Goal: Information Seeking & Learning: Learn about a topic

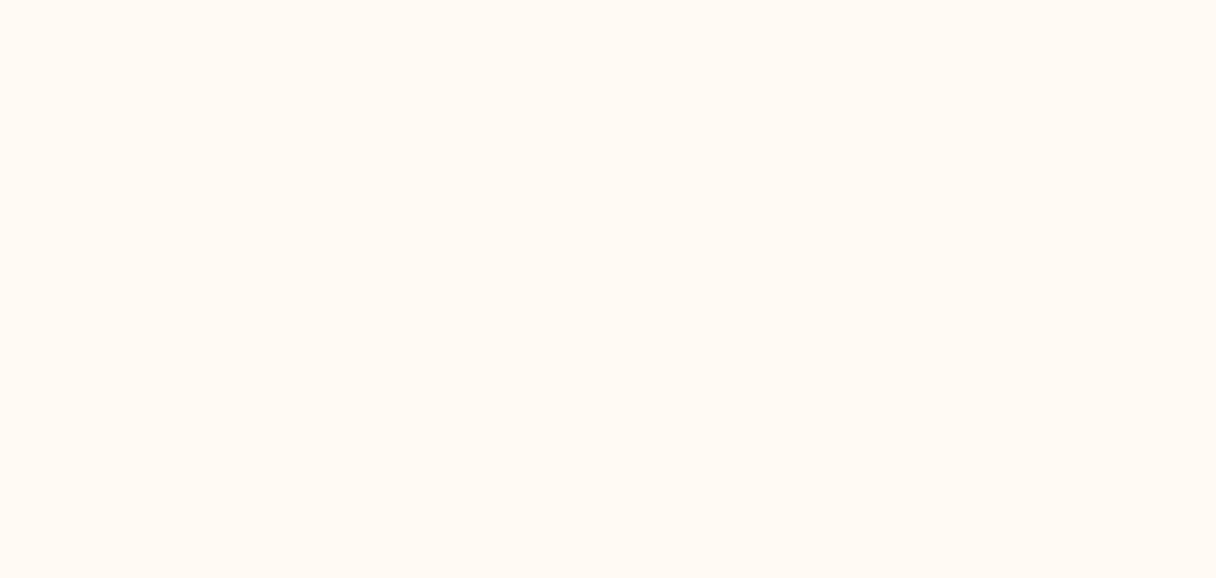
click at [341, 0] on html at bounding box center [608, 0] width 1216 height 0
click at [368, 0] on html at bounding box center [608, 0] width 1216 height 0
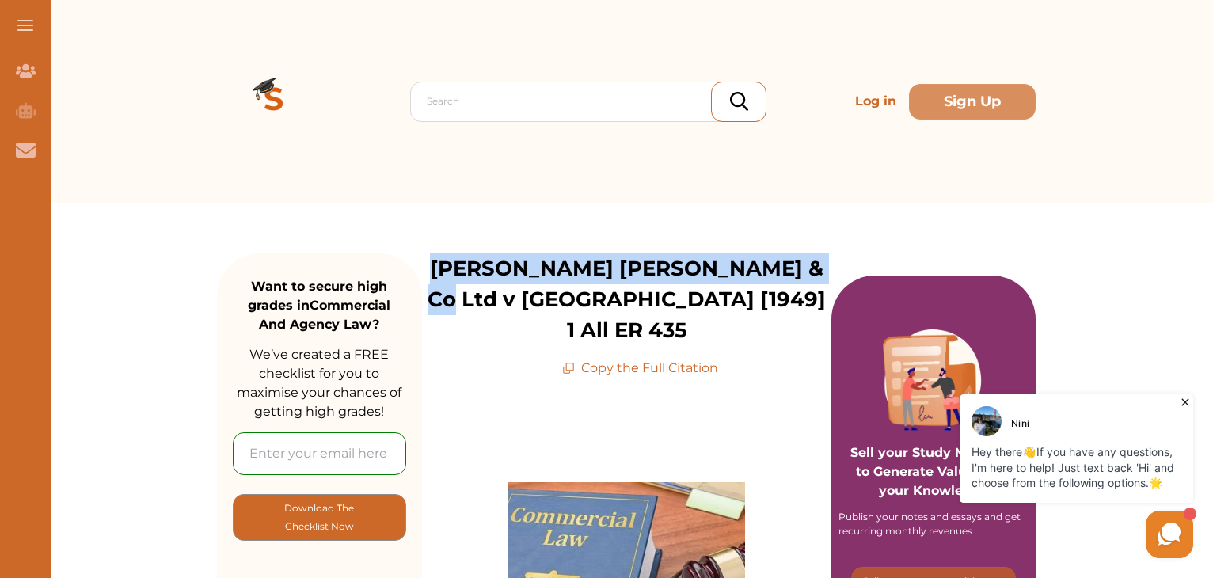
drag, startPoint x: 440, startPoint y: 270, endPoint x: 820, endPoint y: 262, distance: 380.1
click at [820, 262] on p "[PERSON_NAME] [PERSON_NAME] & Co Ltd v [GEOGRAPHIC_DATA] [1949] 1 All ER 435" at bounding box center [626, 299] width 409 height 93
copy p "[PERSON_NAME] [PERSON_NAME] & Co Ltd v [GEOGRAPHIC_DATA]"
